Goal: Task Accomplishment & Management: Complete application form

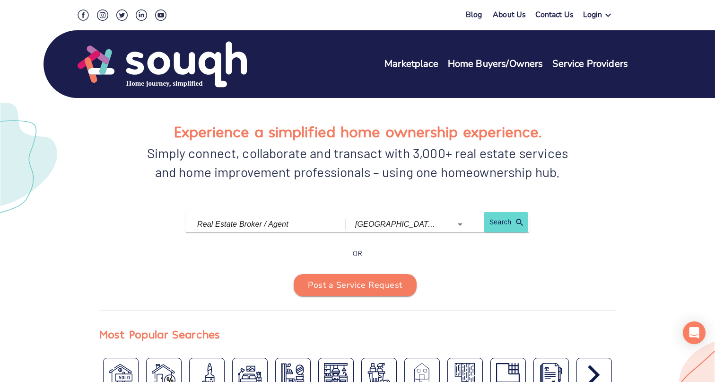
click at [591, 65] on link "Service Providers" at bounding box center [590, 64] width 76 height 14
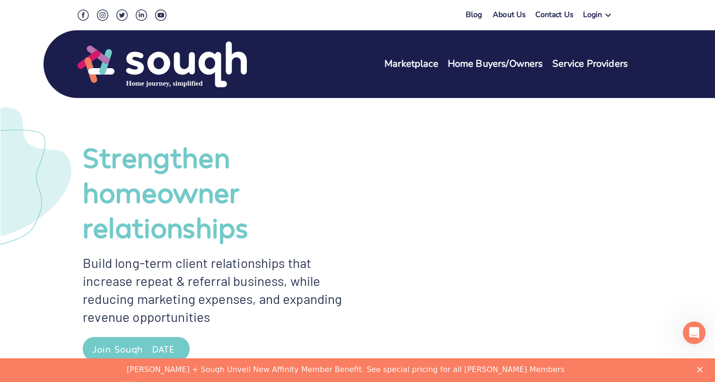
click at [561, 66] on link "Service Providers" at bounding box center [590, 64] width 76 height 14
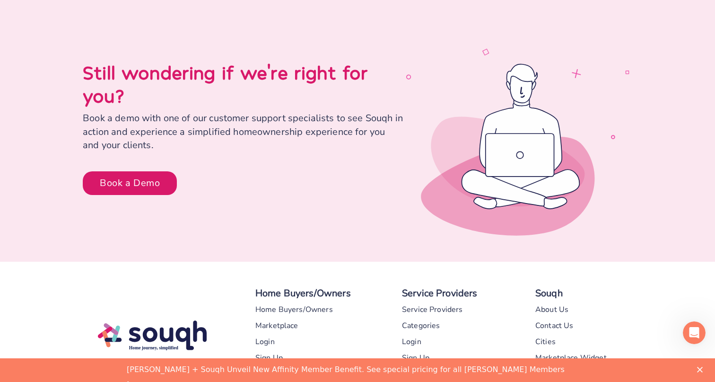
scroll to position [4712, 0]
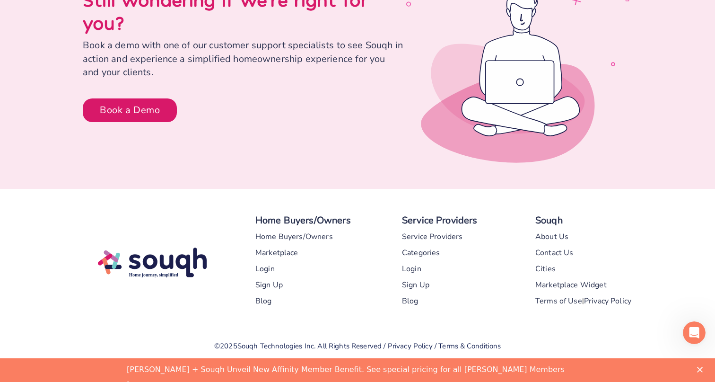
click at [441, 228] on div "Service Providers" at bounding box center [432, 236] width 61 height 16
click at [146, 380] on link "here" at bounding box center [136, 385] width 19 height 10
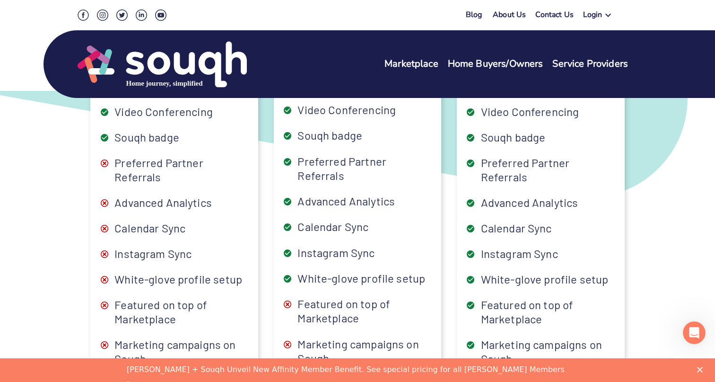
scroll to position [2734, 0]
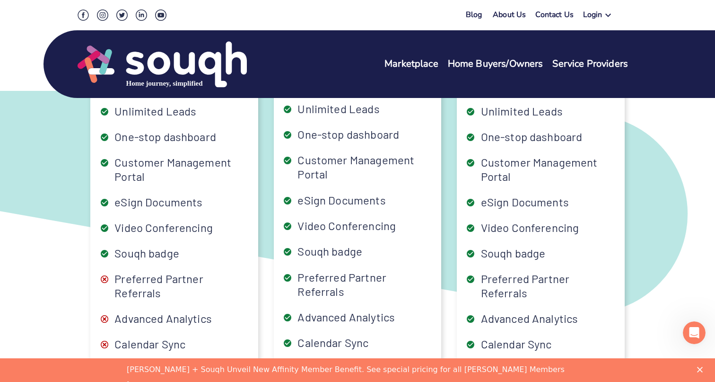
click at [599, 16] on div "Login" at bounding box center [592, 16] width 19 height 14
click at [612, 46] on link "Service Providers" at bounding box center [630, 46] width 52 height 9
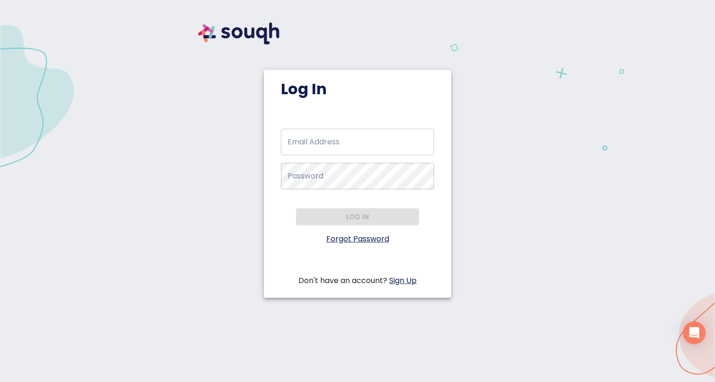
click at [298, 149] on input "Email Address   *" at bounding box center [357, 142] width 153 height 26
type input "info@saigalrealty.ca"
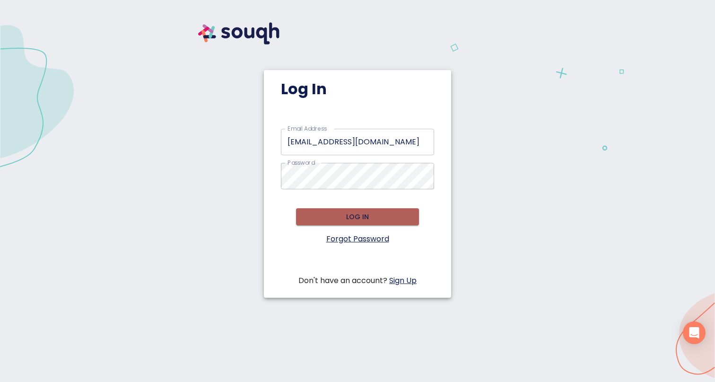
click at [353, 218] on span "Log in" at bounding box center [358, 217] width 108 height 12
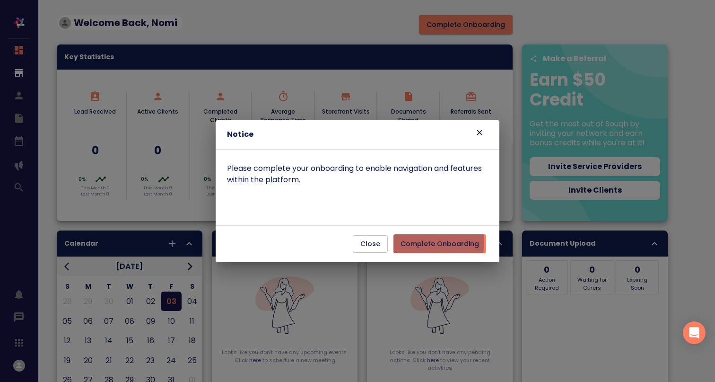
click at [404, 241] on span "Complete Onboarding" at bounding box center [440, 244] width 79 height 12
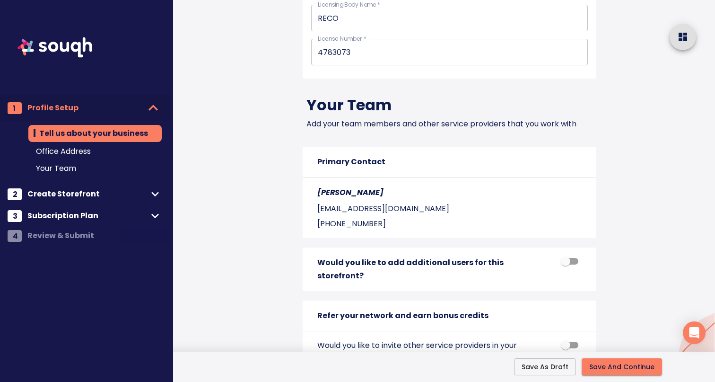
scroll to position [1199, 0]
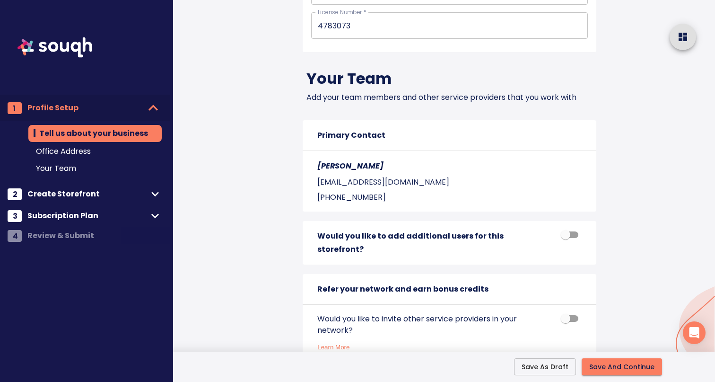
click at [601, 361] on span "Save And Continue" at bounding box center [621, 367] width 65 height 12
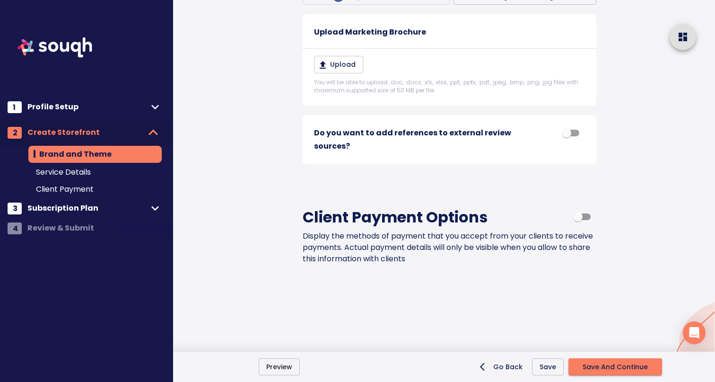
scroll to position [895, 0]
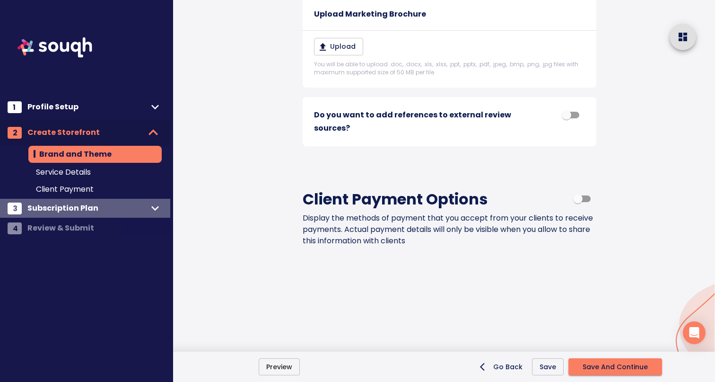
click at [51, 209] on span "Subscription Plan" at bounding box center [87, 207] width 120 height 13
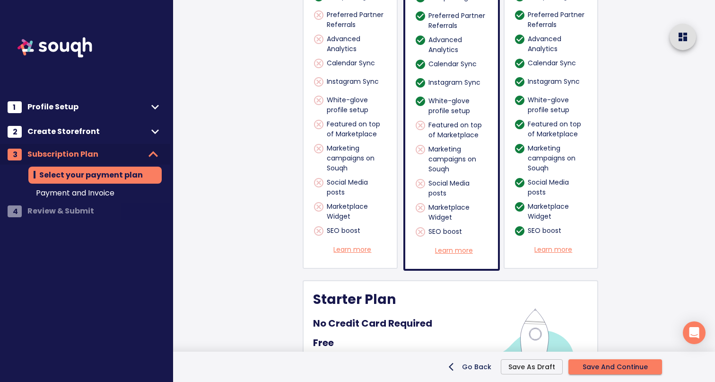
scroll to position [770, 0]
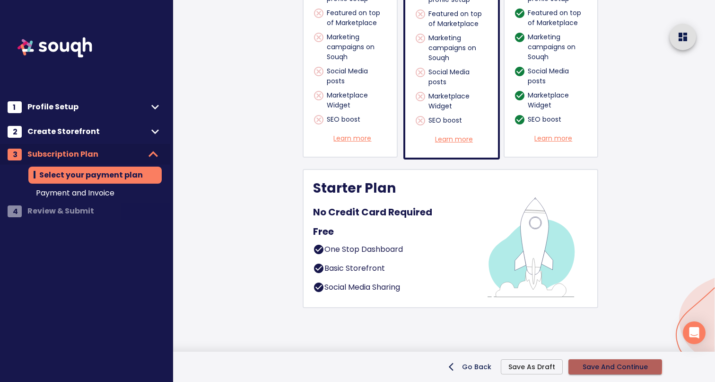
click at [598, 364] on span "Save And Continue" at bounding box center [615, 367] width 65 height 12
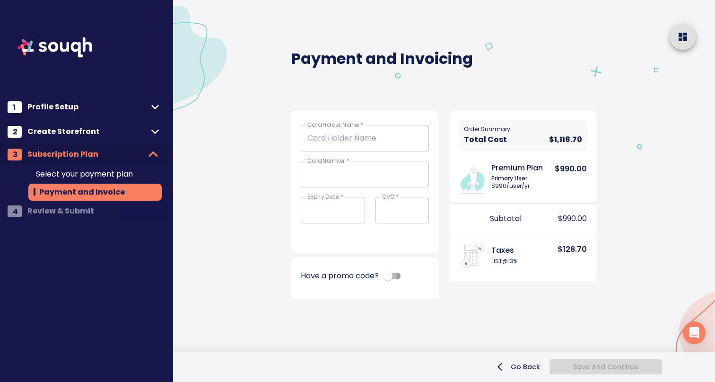
click at [392, 274] on input "checkbox" at bounding box center [388, 276] width 54 height 18
checkbox input "true"
click at [350, 295] on input "Add promo code" at bounding box center [348, 298] width 94 height 19
paste input "OREA50PROMO"
type input "OREA50PROMO"
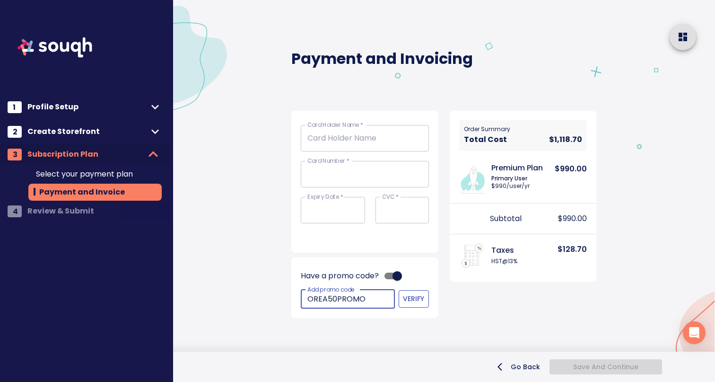
click at [414, 300] on span "Verify" at bounding box center [413, 299] width 15 height 12
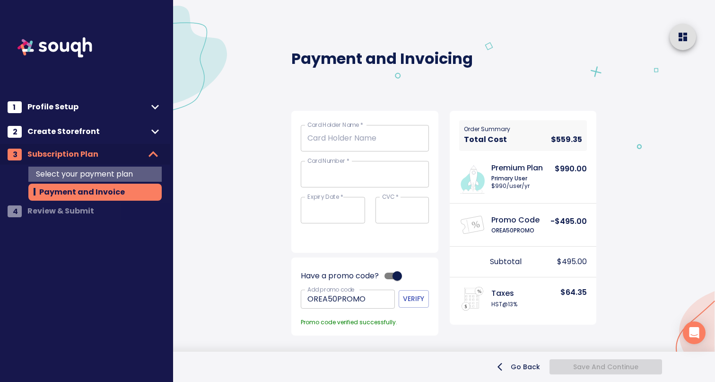
click at [72, 173] on span "Select your payment plan" at bounding box center [95, 173] width 118 height 11
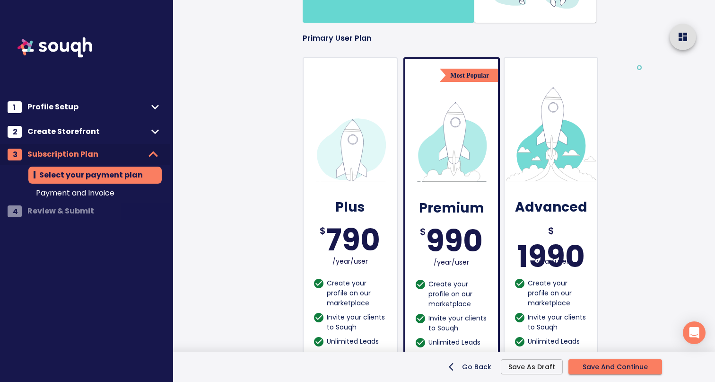
scroll to position [207, 0]
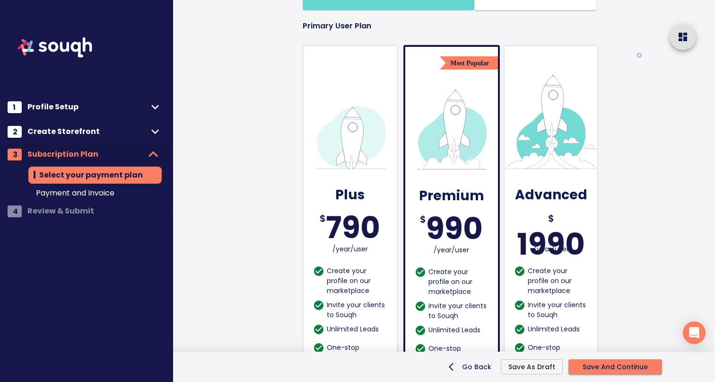
click at [350, 228] on div "790" at bounding box center [353, 228] width 54 height 0
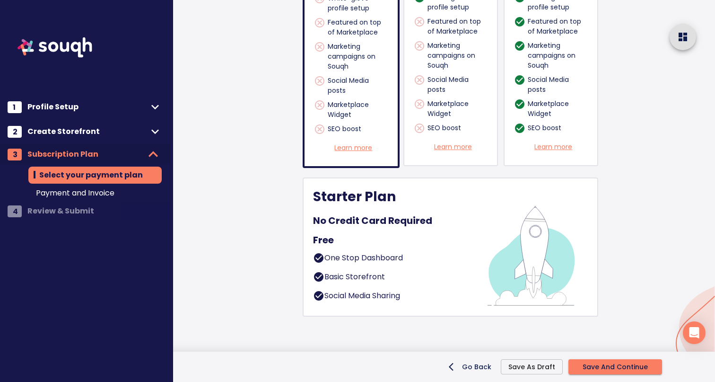
scroll to position [770, 0]
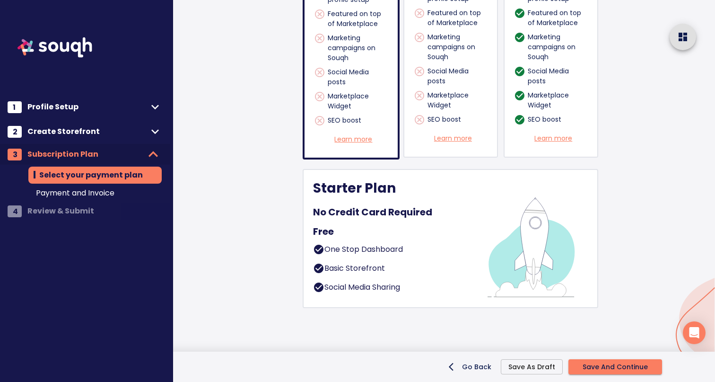
click at [593, 363] on span "Save And Continue" at bounding box center [615, 367] width 65 height 12
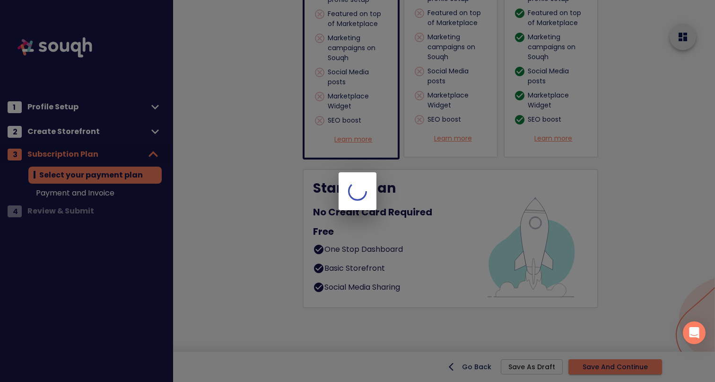
scroll to position [0, 0]
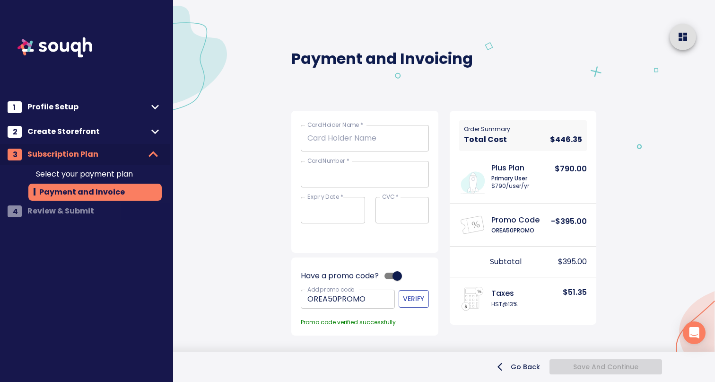
click at [412, 296] on span "Verify" at bounding box center [413, 299] width 15 height 12
click at [109, 178] on span "Select your payment plan" at bounding box center [95, 173] width 118 height 11
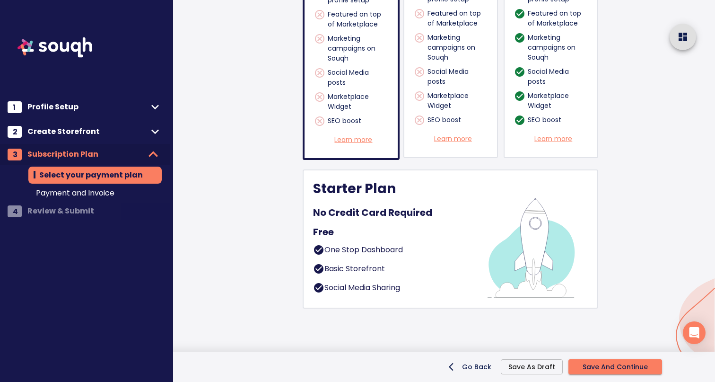
scroll to position [770, 0]
click at [416, 240] on div "Starter Plan No Credit Card Required Free One Stop Dashboard Basic Storefront S…" at bounding box center [393, 238] width 160 height 118
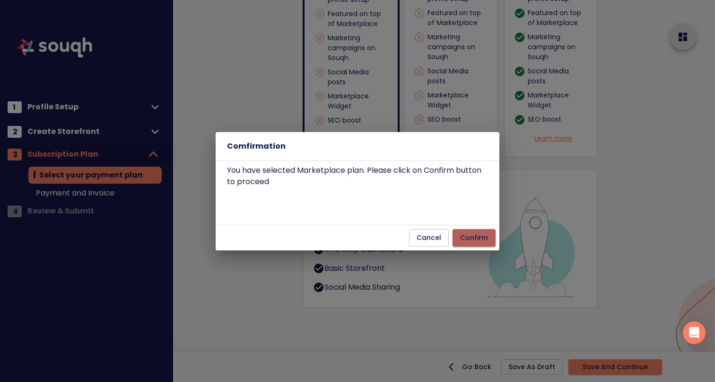
click at [490, 235] on button "Confirm" at bounding box center [474, 238] width 43 height 18
click at [475, 239] on span "Confirm" at bounding box center [474, 238] width 28 height 12
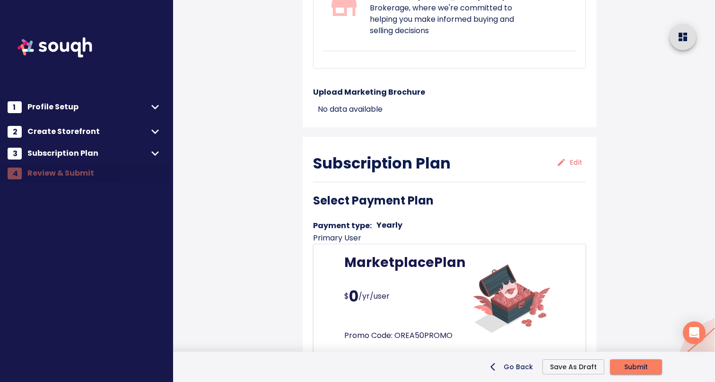
scroll to position [1595, 0]
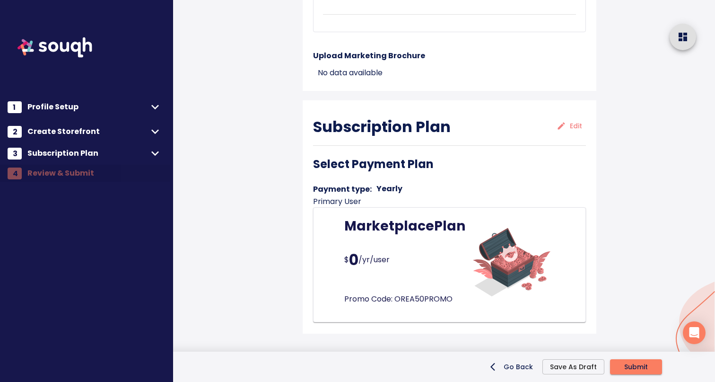
click at [639, 363] on span "Submit" at bounding box center [636, 367] width 24 height 12
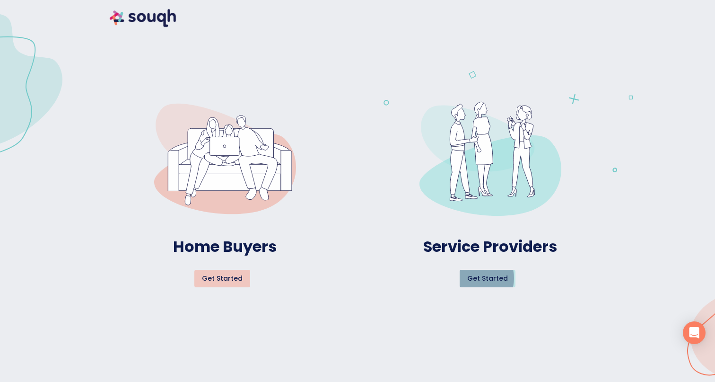
click at [475, 278] on span "Get started" at bounding box center [487, 278] width 41 height 12
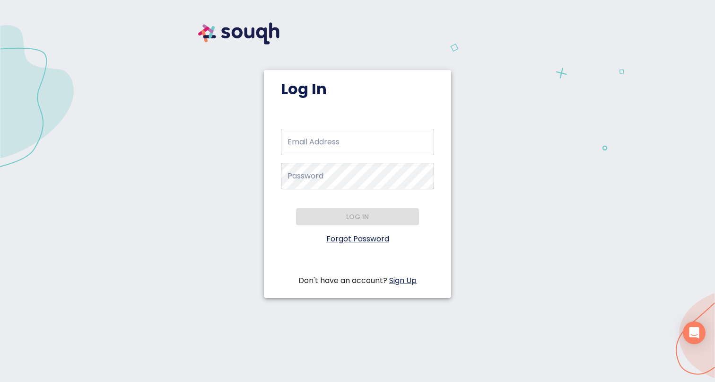
click at [560, 76] on div "Log In Email Address   * Email Address * Password   * Password * Log in Forgot …" at bounding box center [357, 163] width 692 height 305
click at [558, 73] on div "Log In Email Address   * Email Address * Password   * Password * Log in Forgot …" at bounding box center [357, 163] width 692 height 305
